Goal: Transaction & Acquisition: Purchase product/service

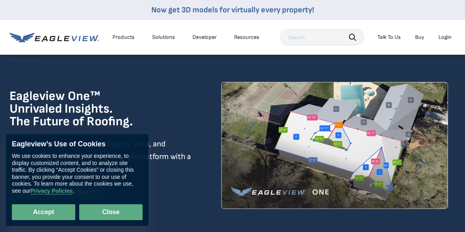
click at [121, 215] on button "Close" at bounding box center [110, 212] width 63 height 16
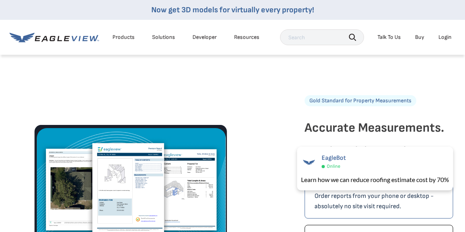
scroll to position [1149, 0]
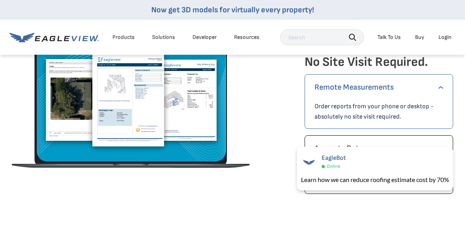
click at [122, 38] on div "Products" at bounding box center [124, 37] width 22 height 7
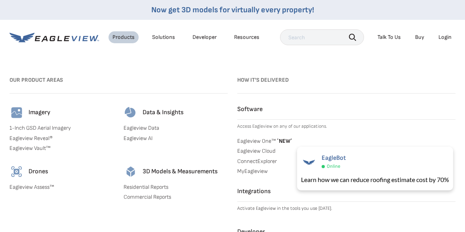
scroll to position [634, 0]
click at [250, 38] on div "Resources" at bounding box center [246, 37] width 25 height 7
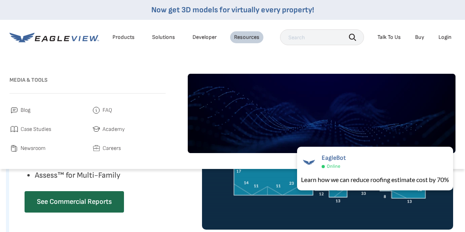
click at [165, 36] on div "Solutions" at bounding box center [163, 37] width 23 height 7
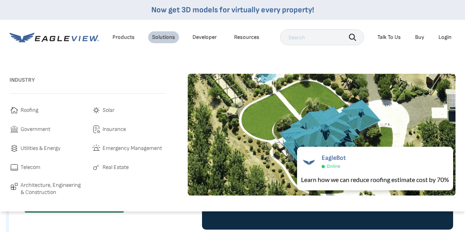
click at [23, 109] on span "Roofing" at bounding box center [30, 110] width 18 height 10
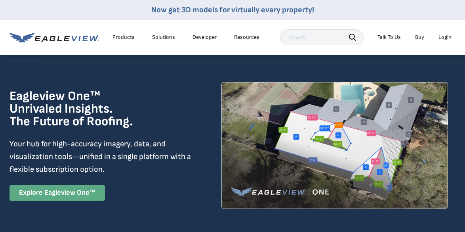
click at [60, 190] on link "Explore Eagleview One™" at bounding box center [57, 192] width 95 height 15
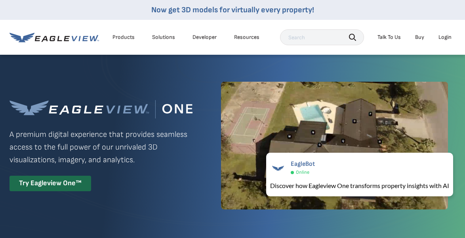
click at [161, 37] on div "Solutions" at bounding box center [163, 37] width 23 height 7
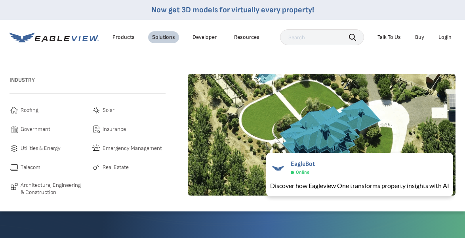
click at [32, 111] on span "Roofing" at bounding box center [30, 110] width 18 height 10
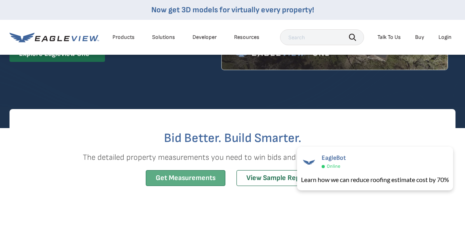
scroll to position [158, 0]
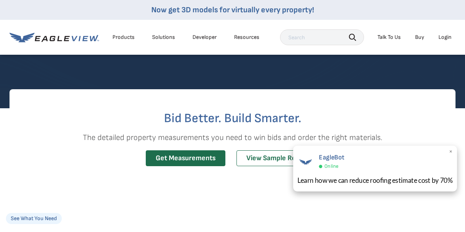
click at [450, 152] on span "×" at bounding box center [451, 152] width 4 height 8
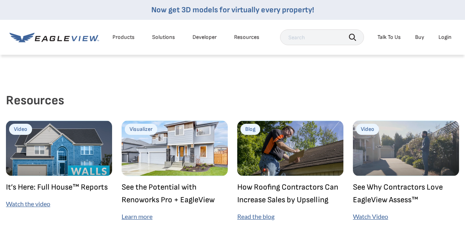
scroll to position [2021, 0]
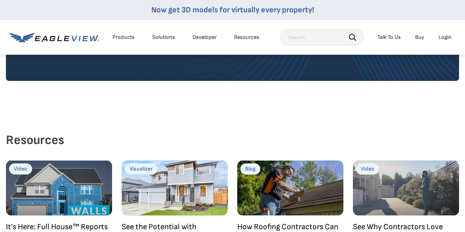
click at [418, 38] on link "Buy" at bounding box center [419, 37] width 9 height 7
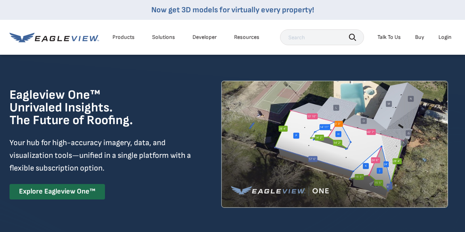
scroll to position [0, 0]
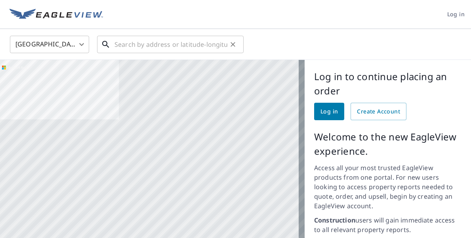
click at [144, 46] on input "text" at bounding box center [170, 44] width 113 height 22
click at [310, 40] on div "United States [GEOGRAPHIC_DATA] ​ ​" at bounding box center [233, 44] width 458 height 19
